Goal: Task Accomplishment & Management: Use online tool/utility

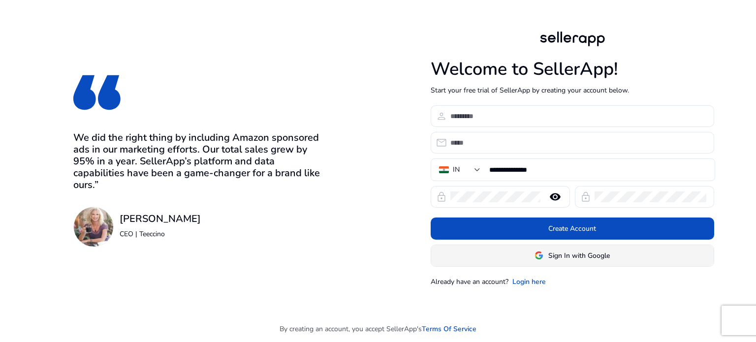
click at [547, 261] on span at bounding box center [572, 255] width 282 height 24
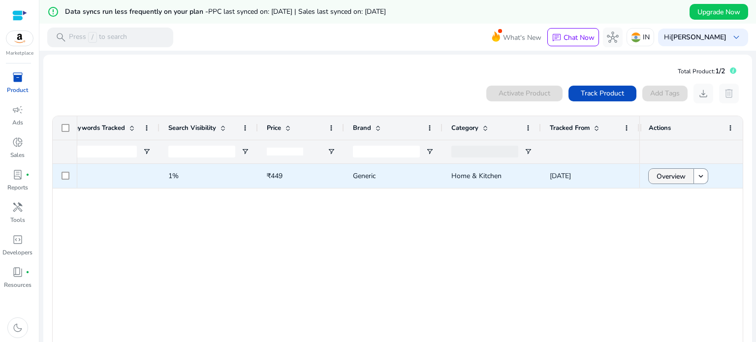
click at [669, 178] on span "Overview" at bounding box center [670, 176] width 29 height 20
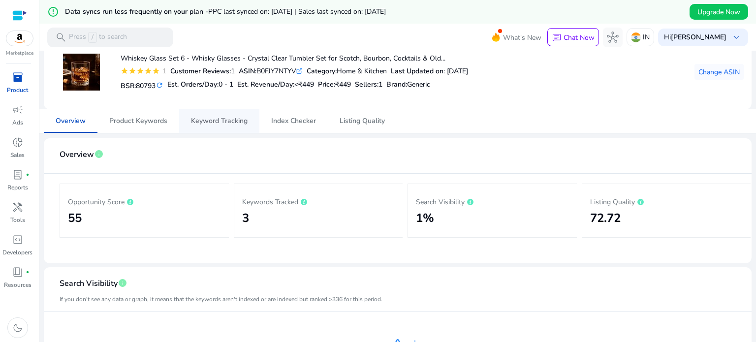
click at [226, 118] on span "Keyword Tracking" at bounding box center [219, 121] width 57 height 7
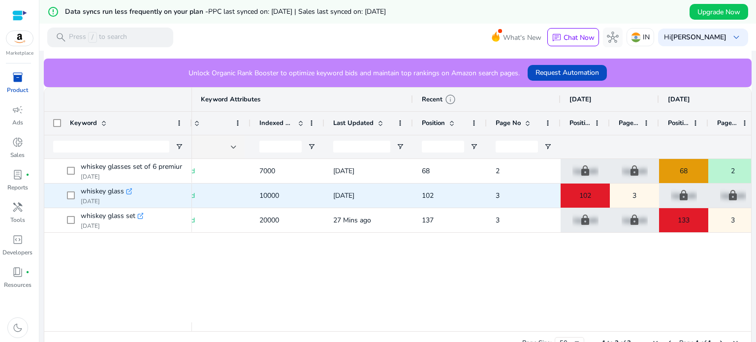
scroll to position [0, 141]
